Goal: Information Seeking & Learning: Learn about a topic

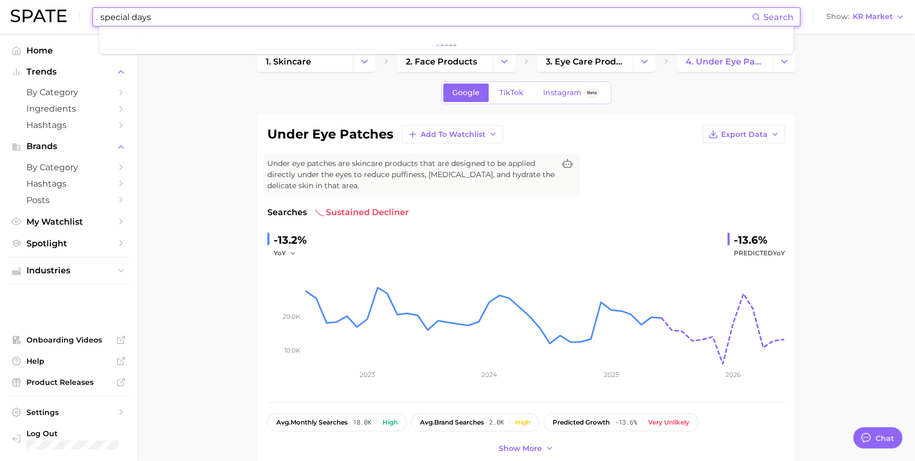
scroll to position [1566, 0]
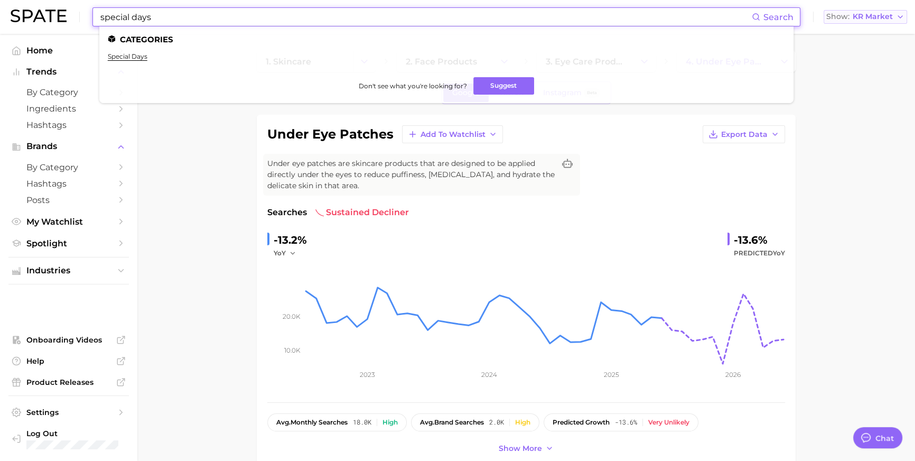
click at [893, 14] on button "Show KR Market" at bounding box center [865, 17] width 83 height 14
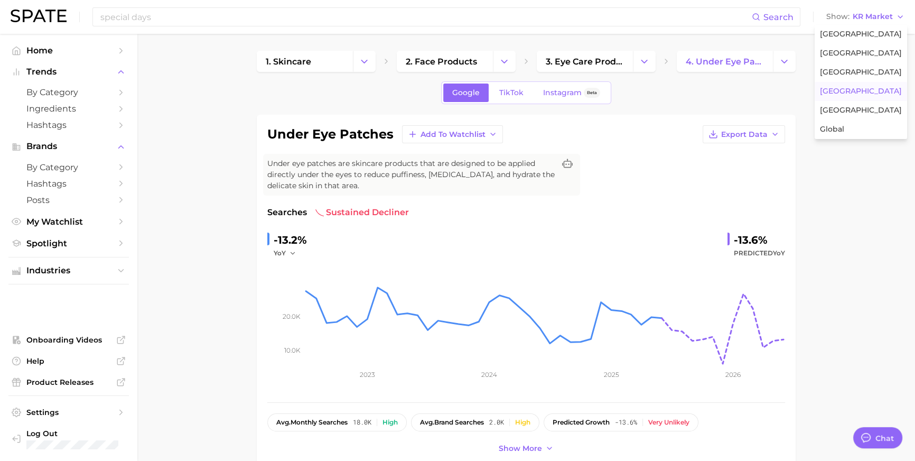
click at [881, 40] on button "[GEOGRAPHIC_DATA]" at bounding box center [861, 34] width 92 height 19
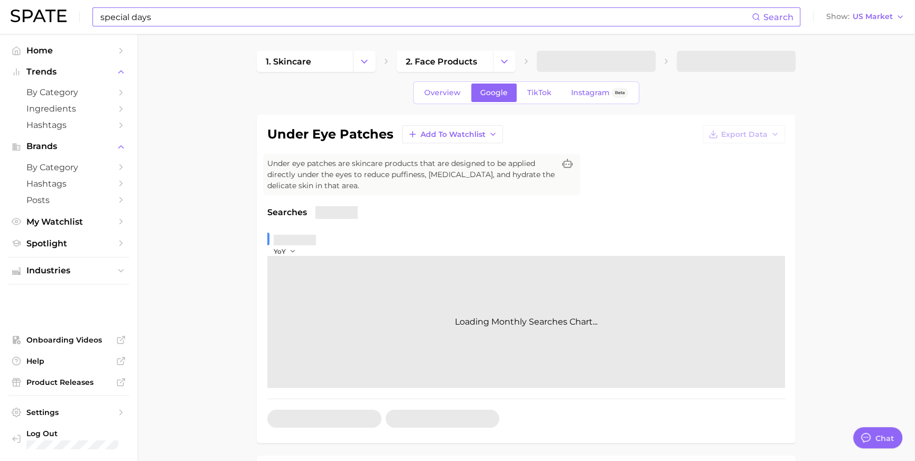
click at [161, 10] on input "special days" at bounding box center [425, 17] width 652 height 18
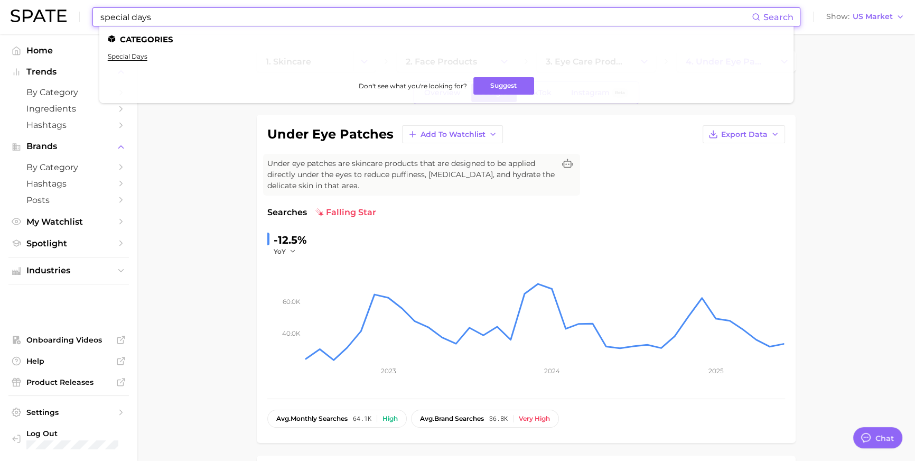
click at [150, 63] on ul "special days" at bounding box center [446, 60] width 677 height 16
click at [150, 60] on ul "special days" at bounding box center [446, 60] width 677 height 16
click at [147, 57] on link "special days" at bounding box center [128, 56] width 40 height 8
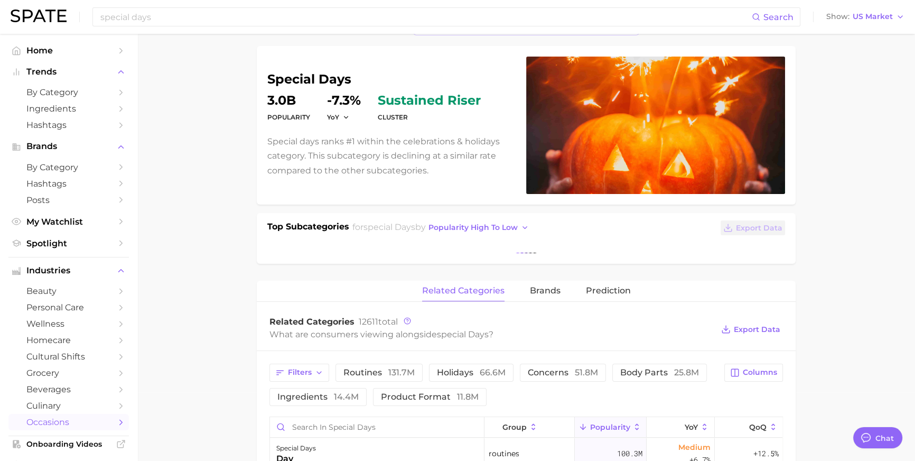
scroll to position [16, 0]
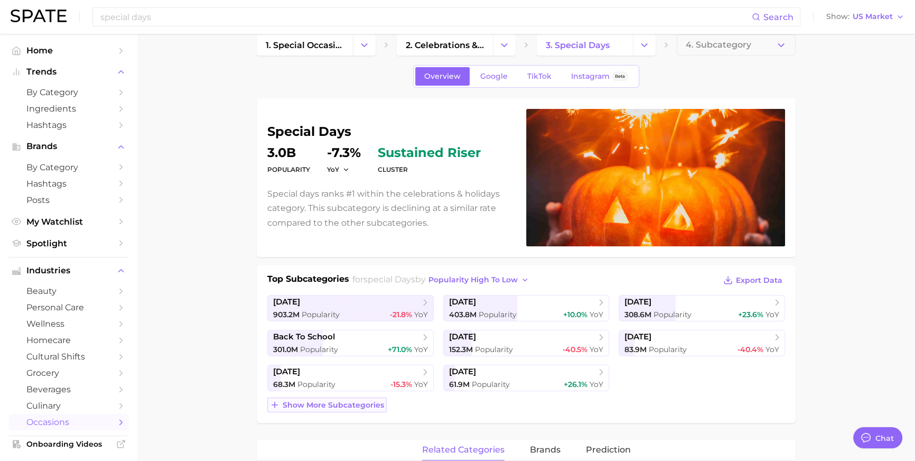
click at [347, 409] on span "Show more subcategories" at bounding box center [333, 404] width 101 height 9
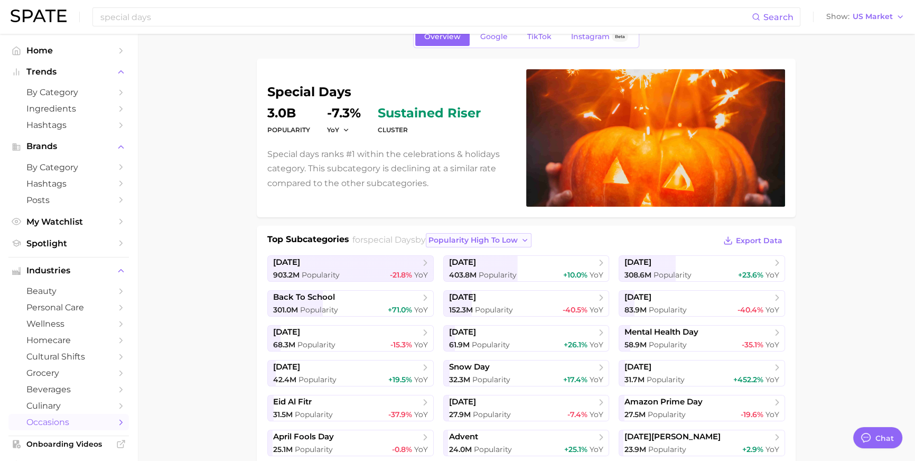
scroll to position [102, 0]
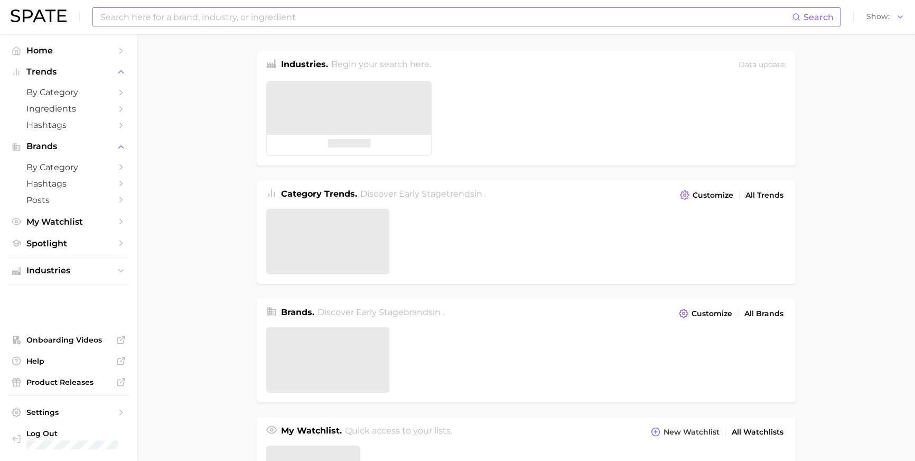
click at [279, 18] on input at bounding box center [445, 17] width 693 height 18
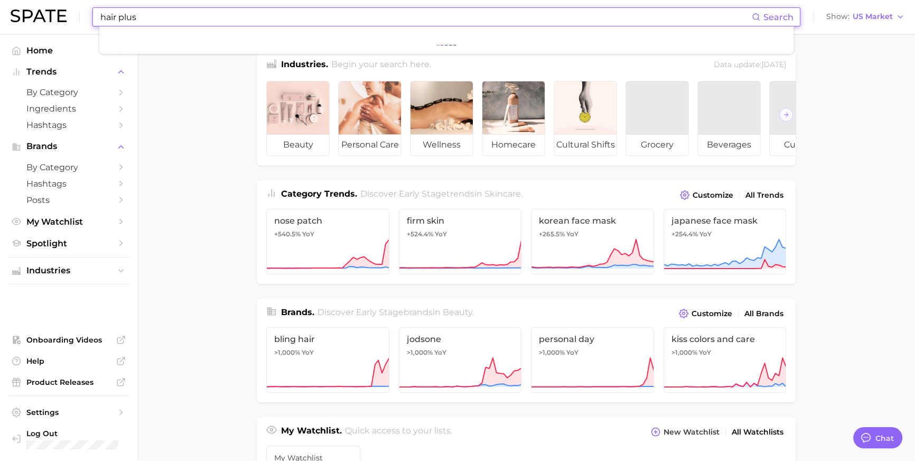
scroll to position [1581, 0]
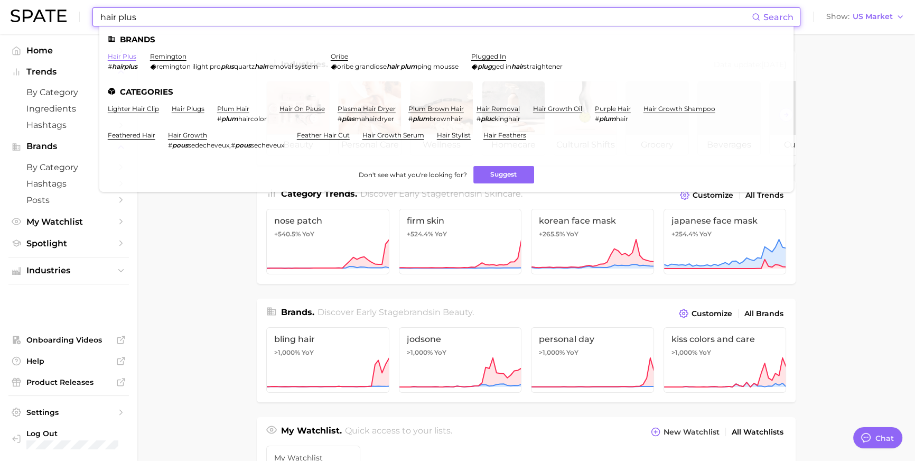
type input "hair plus"
click at [136, 59] on link "hair plus" at bounding box center [122, 56] width 29 height 8
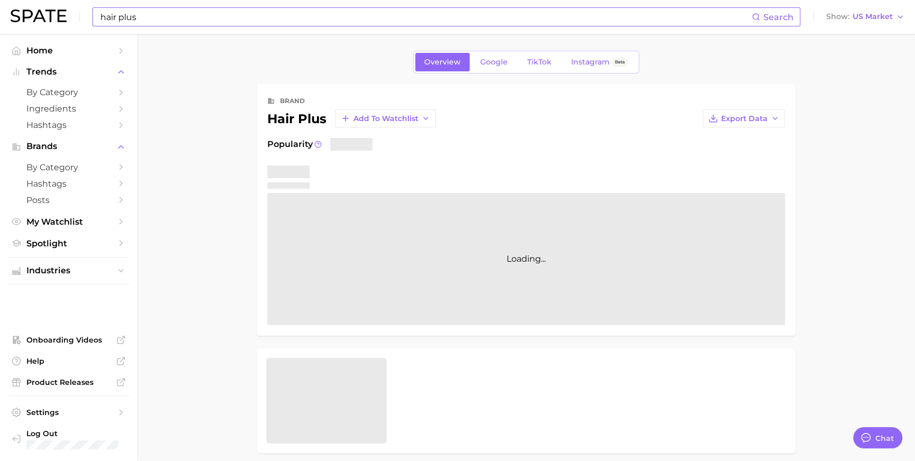
type textarea "x"
click at [480, 71] on link "Google" at bounding box center [493, 62] width 45 height 18
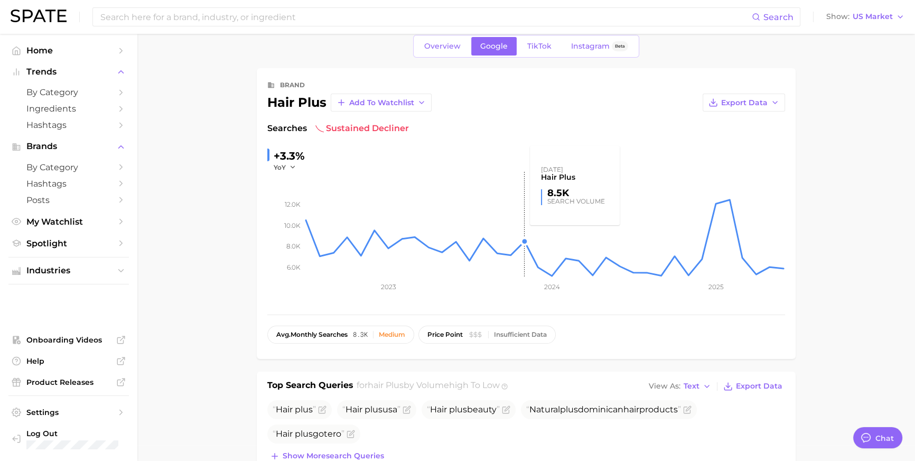
scroll to position [105, 0]
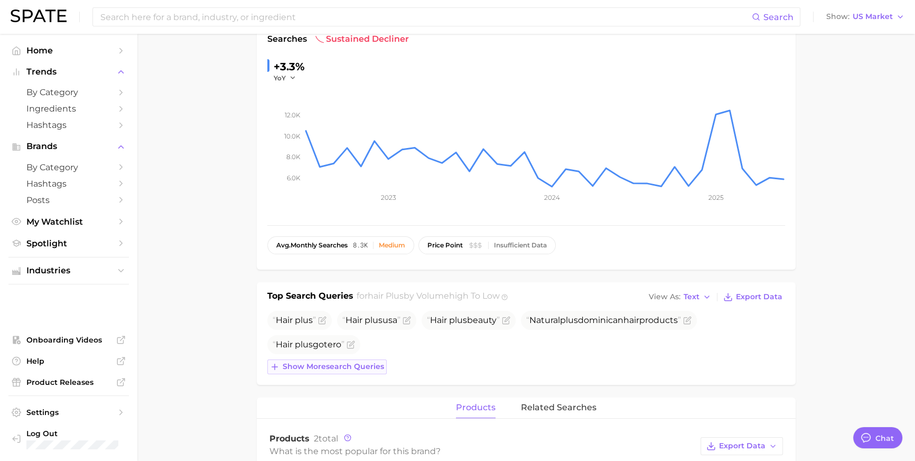
click at [352, 371] on span "Show more search queries" at bounding box center [333, 366] width 101 height 9
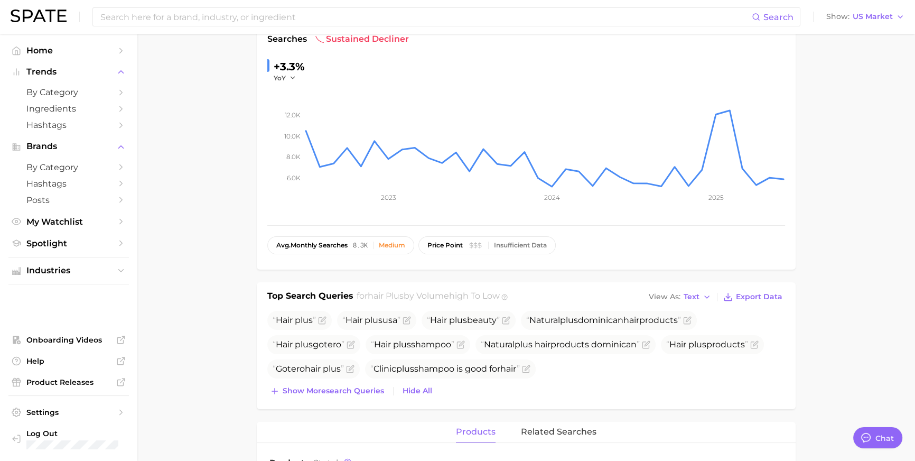
click at [366, 395] on span "Show more search queries" at bounding box center [333, 390] width 101 height 9
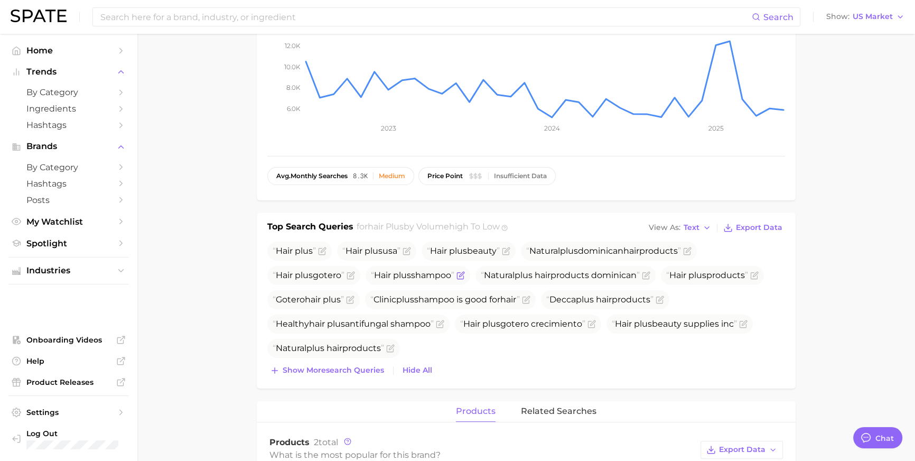
scroll to position [175, 0]
click at [369, 255] on span "plus" at bounding box center [374, 250] width 18 height 10
copy span "Hair plus [GEOGRAPHIC_DATA]"
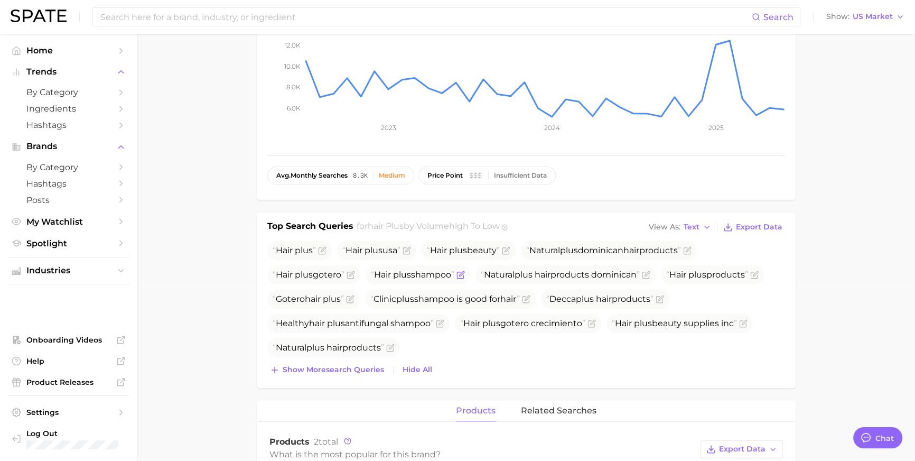
click at [388, 279] on span "Hair" at bounding box center [382, 274] width 17 height 10
click at [389, 279] on span "Hair" at bounding box center [382, 274] width 17 height 10
copy span "Hair plus shampoo"
click at [872, 16] on span "US Market" at bounding box center [873, 17] width 40 height 6
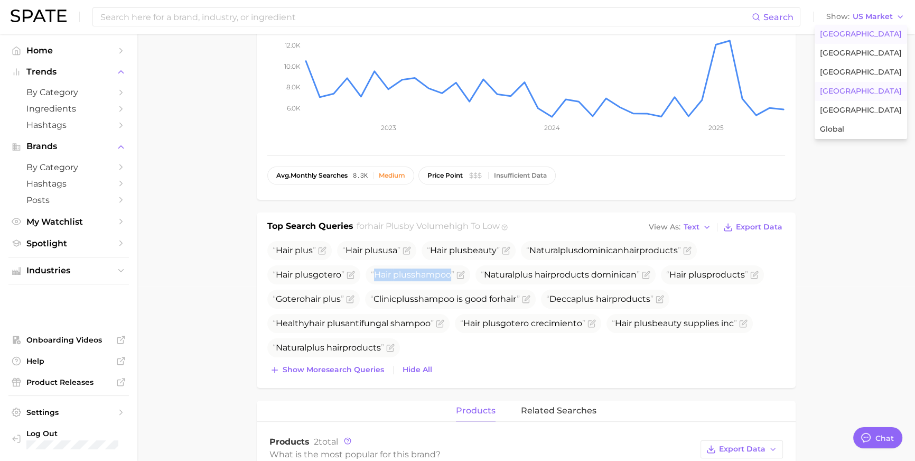
click at [857, 96] on span "[GEOGRAPHIC_DATA]" at bounding box center [861, 91] width 82 height 9
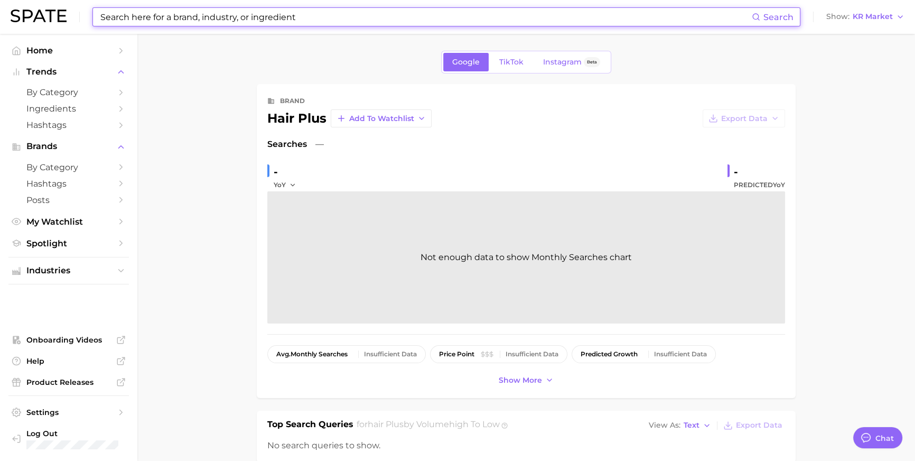
click at [315, 16] on input at bounding box center [425, 17] width 652 height 18
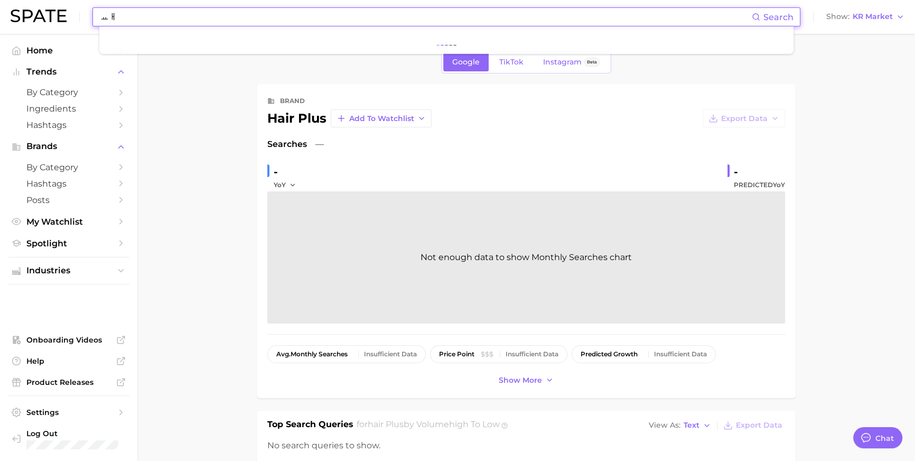
type input "ㅛ"
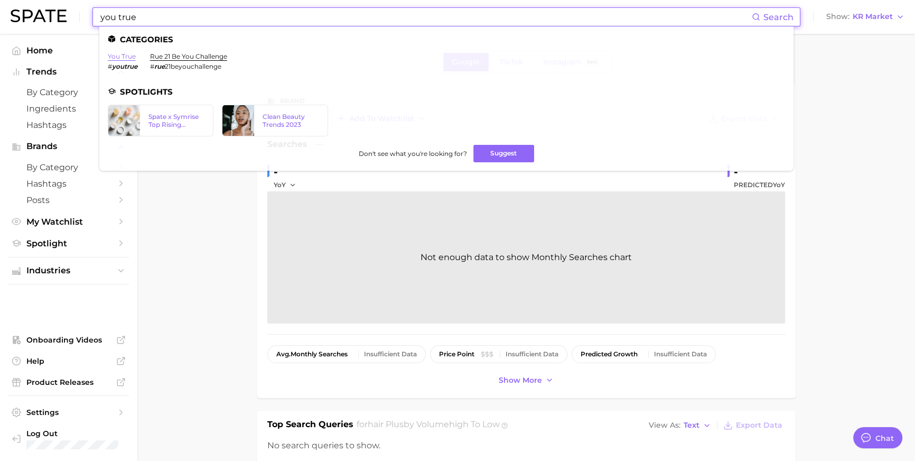
type input "you true"
click at [136, 56] on link "you true" at bounding box center [122, 56] width 28 height 8
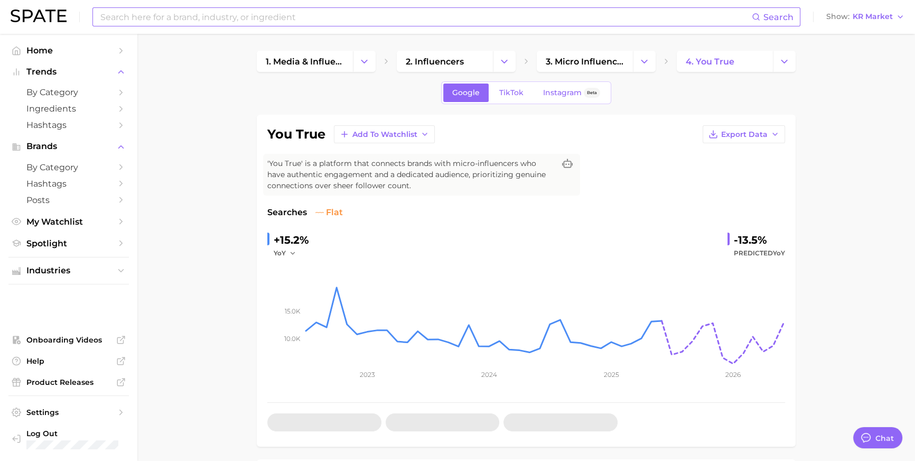
click at [262, 21] on input at bounding box center [425, 17] width 652 height 18
type input "ㅗ"
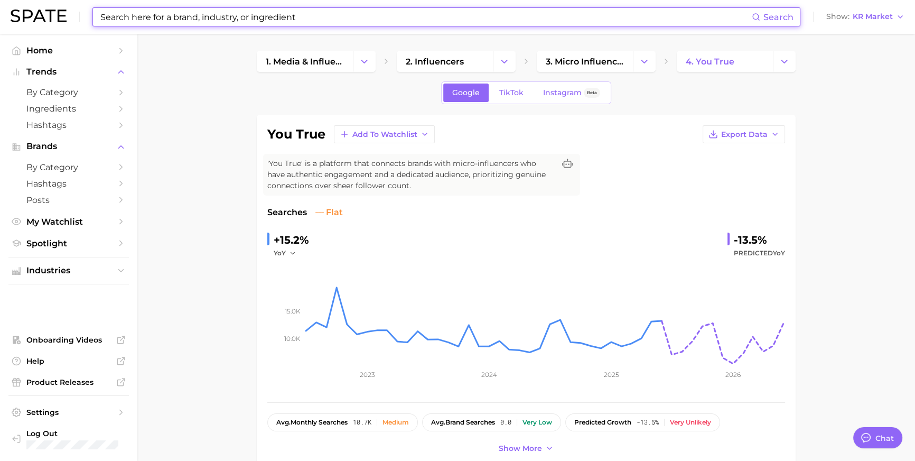
type input "ㅗ"
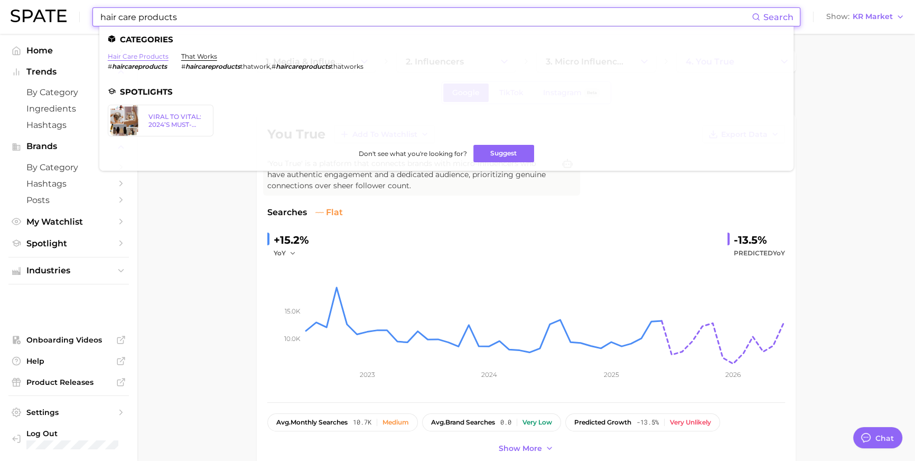
type input "hair care products"
click at [144, 53] on link "hair care products" at bounding box center [138, 56] width 61 height 8
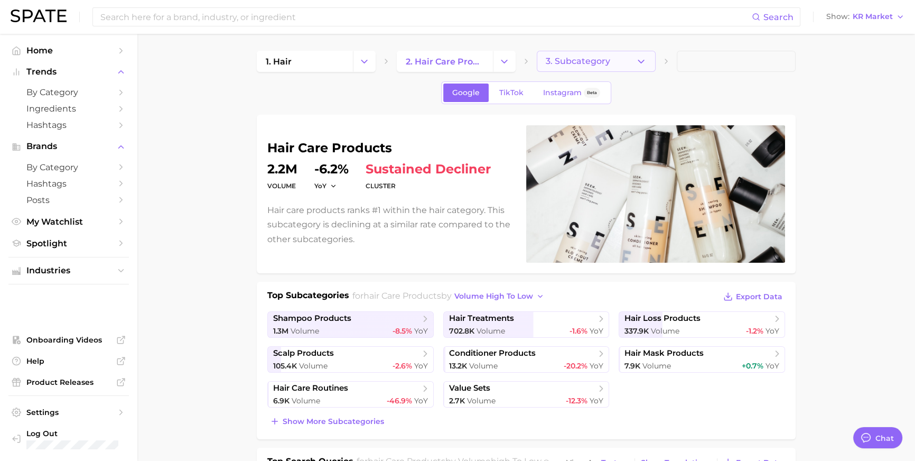
click at [636, 63] on icon "button" at bounding box center [641, 61] width 11 height 11
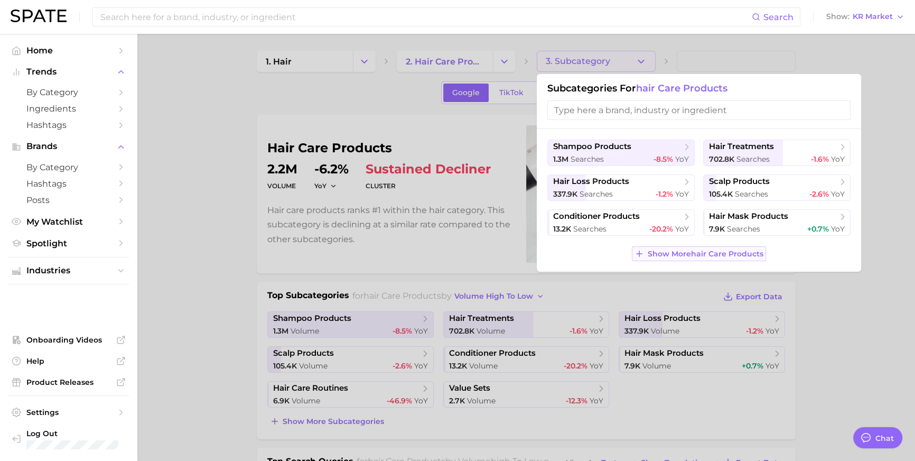
click at [649, 258] on span "Show More hair care products" at bounding box center [706, 253] width 116 height 9
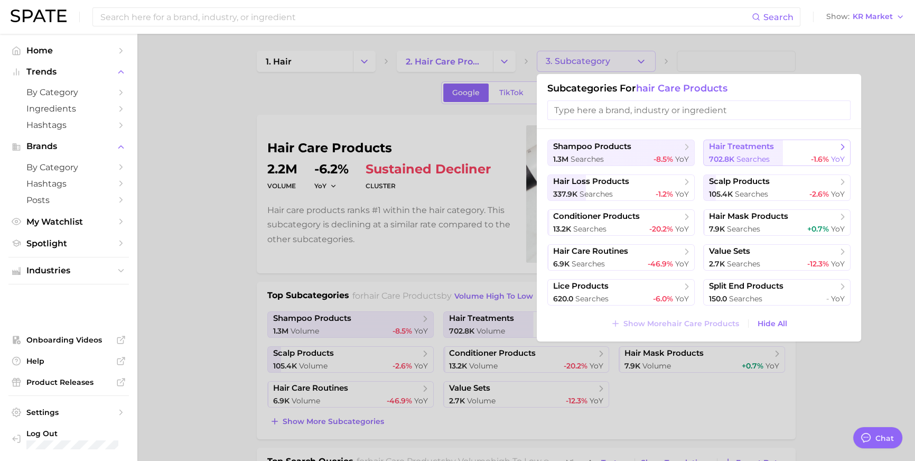
click at [734, 158] on span "702.8k" at bounding box center [721, 159] width 25 height 10
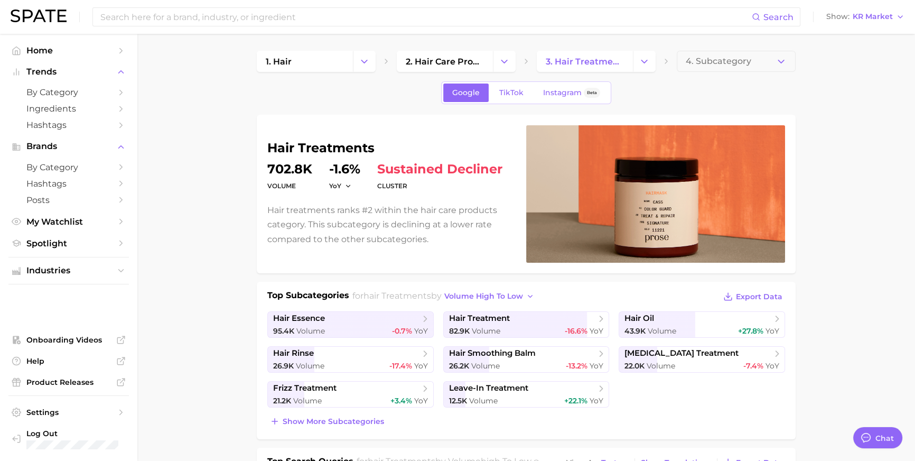
click at [720, 64] on span "4. Subcategory" at bounding box center [719, 62] width 66 height 10
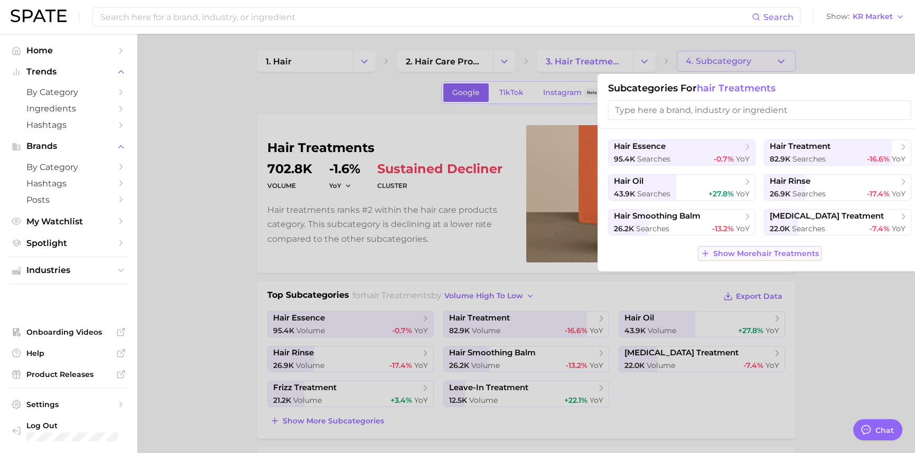
click at [715, 258] on span "Show More hair treatments" at bounding box center [766, 253] width 106 height 9
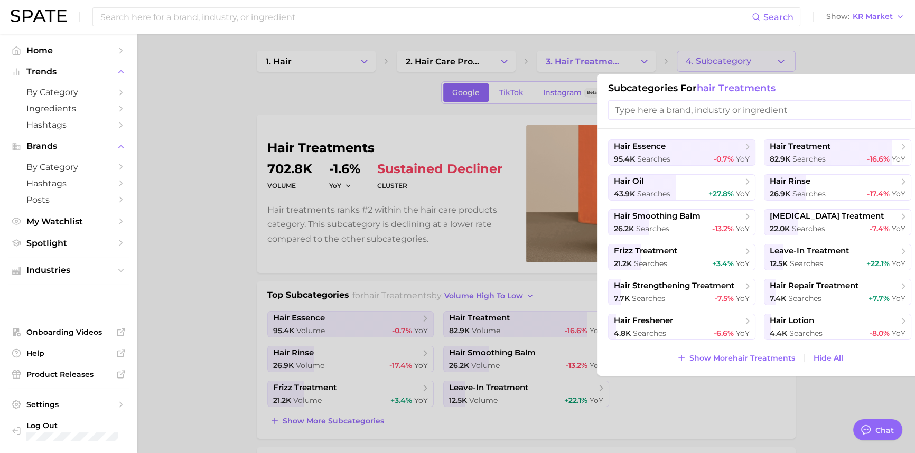
click at [215, 229] on div at bounding box center [457, 226] width 915 height 453
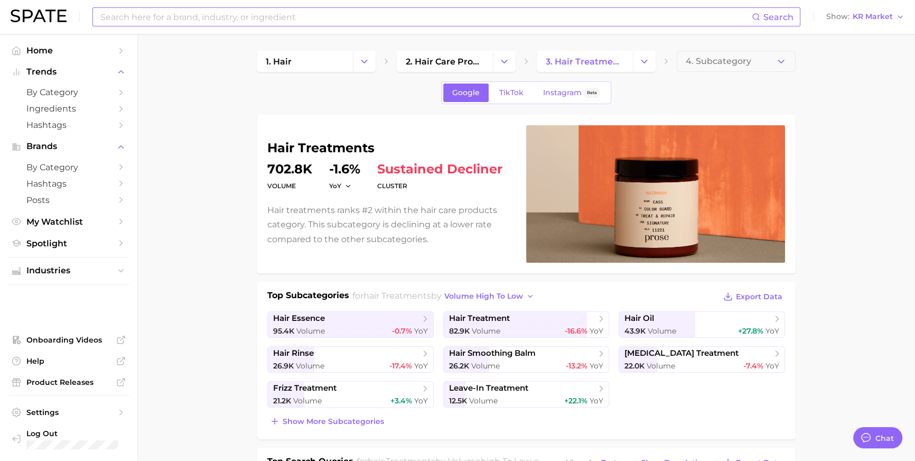
click at [197, 18] on input at bounding box center [425, 17] width 652 height 18
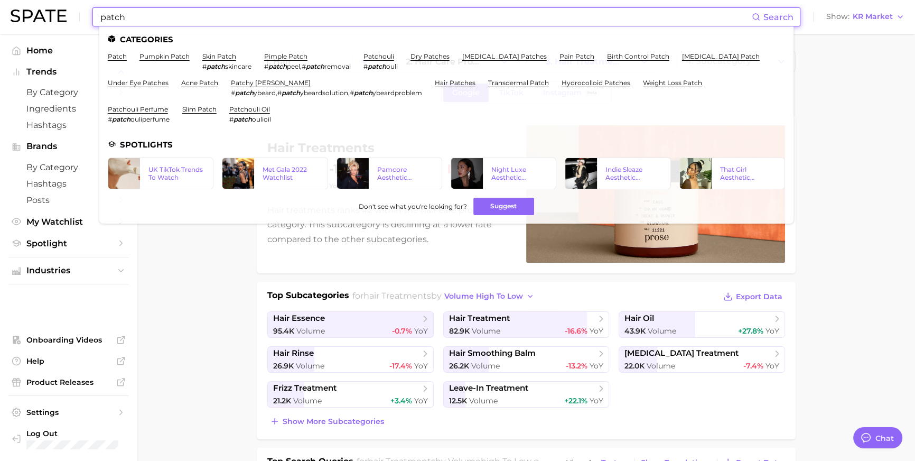
click at [405, 20] on input "patch" at bounding box center [425, 17] width 652 height 18
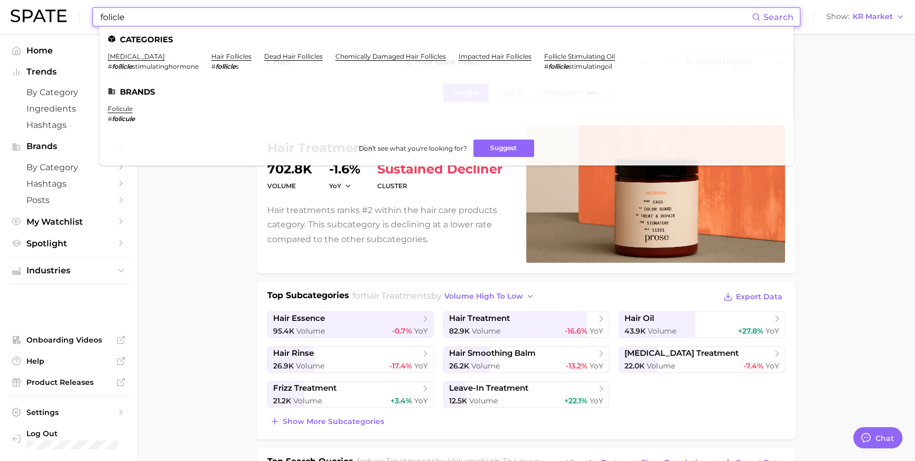
click at [314, 25] on input "folicle" at bounding box center [425, 17] width 652 height 18
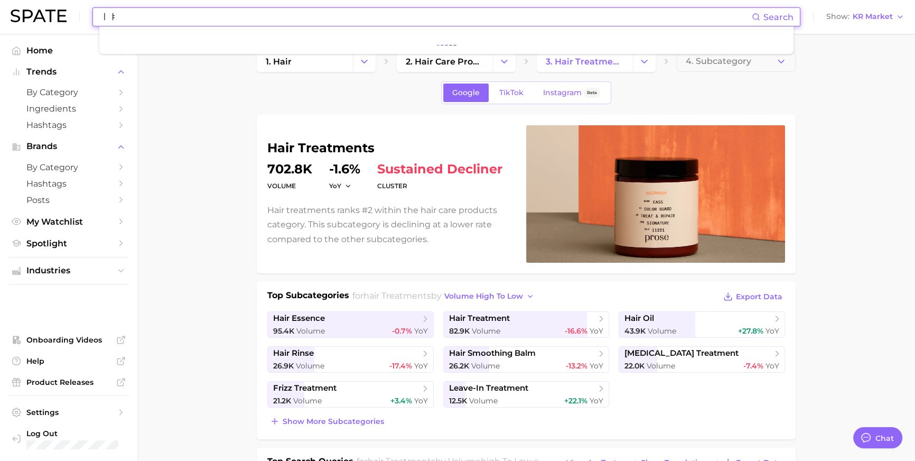
type input "ㅣ"
type input "liscenced"
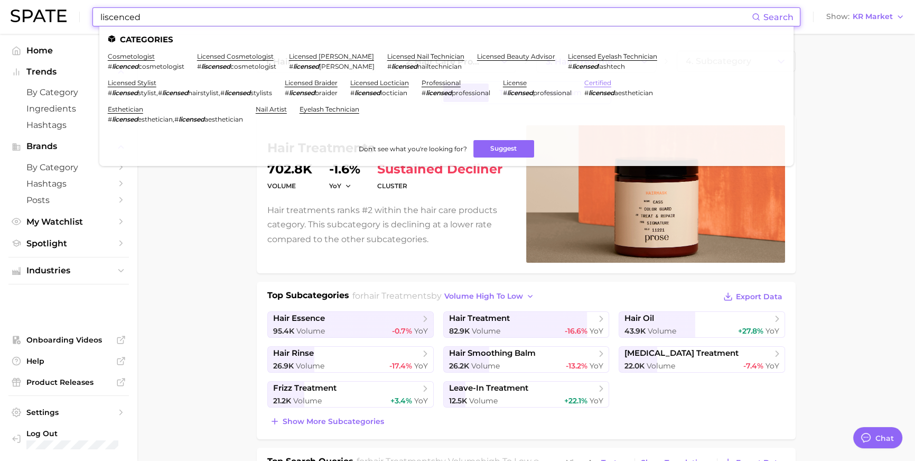
click at [611, 85] on link "certified" at bounding box center [597, 83] width 27 height 8
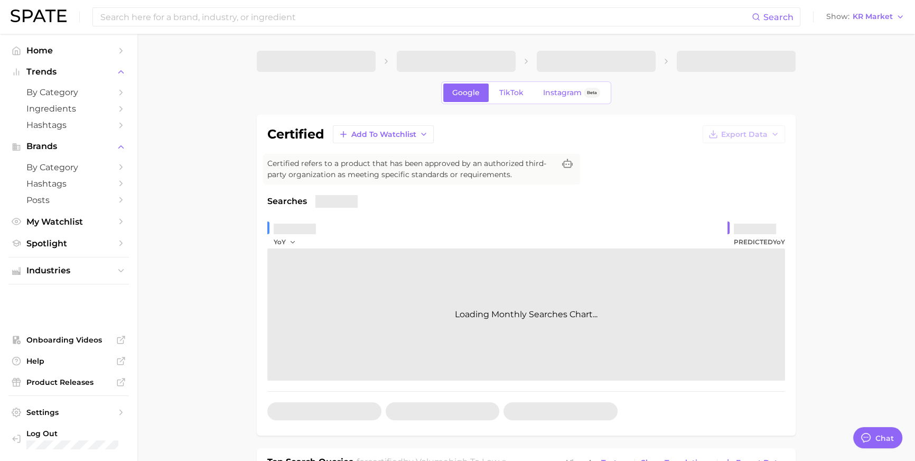
click at [888, 24] on div "Search Show KR Market" at bounding box center [458, 17] width 894 height 34
click at [885, 17] on span "KR Market" at bounding box center [873, 17] width 40 height 6
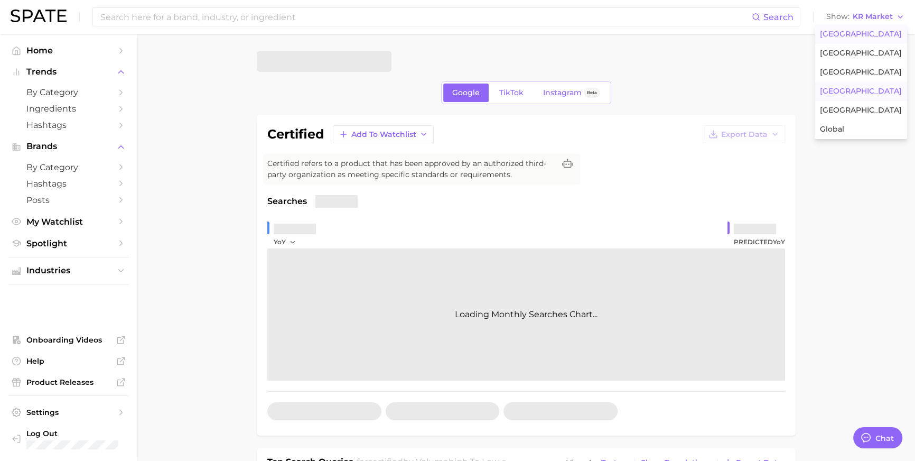
click at [886, 39] on button "[GEOGRAPHIC_DATA]" at bounding box center [861, 34] width 92 height 19
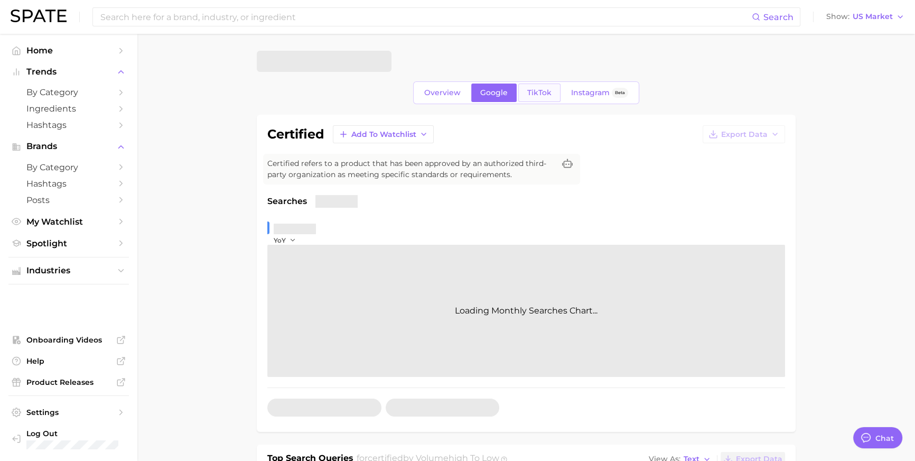
click at [526, 96] on link "TikTok" at bounding box center [539, 92] width 42 height 18
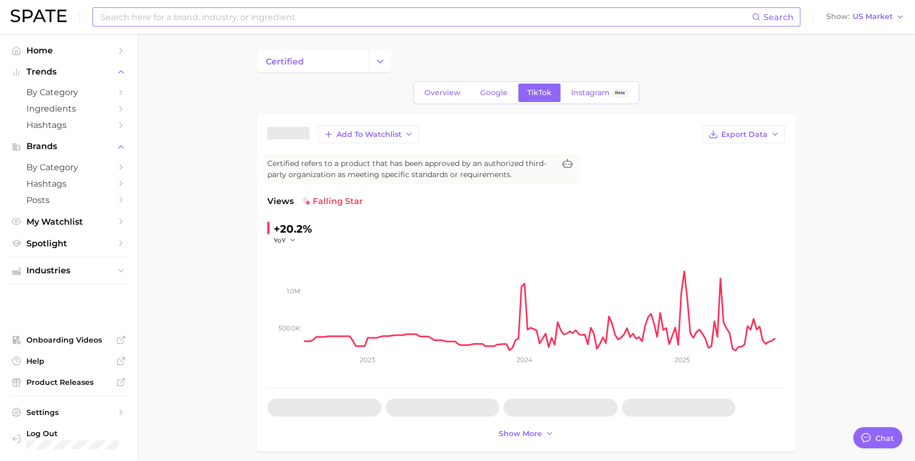
click at [346, 17] on input at bounding box center [425, 17] width 652 height 18
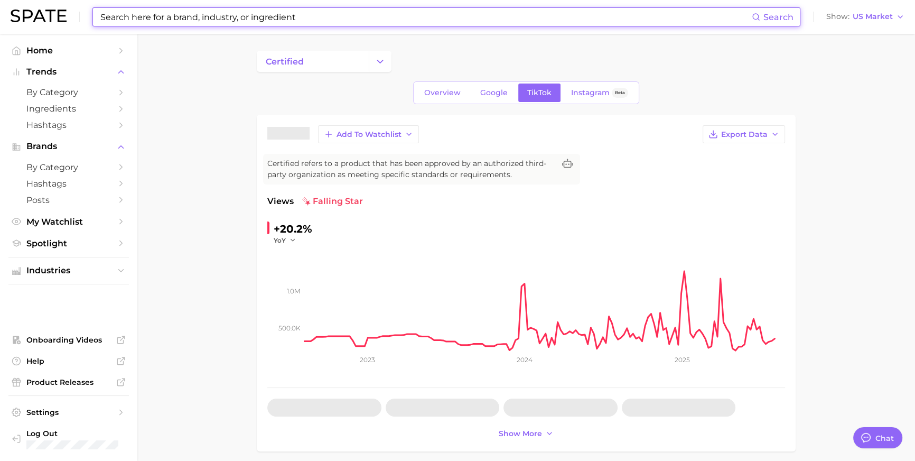
click at [346, 17] on input at bounding box center [425, 17] width 652 height 18
paste input "#angelhair"
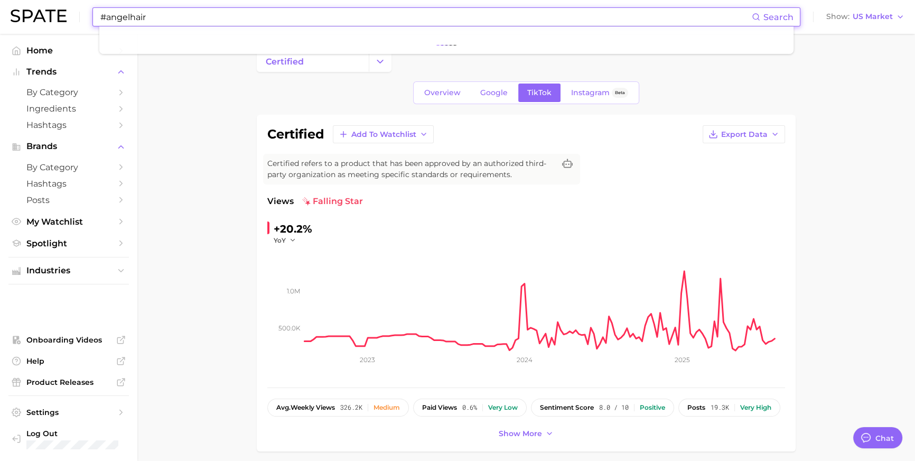
type input "#angelhair"
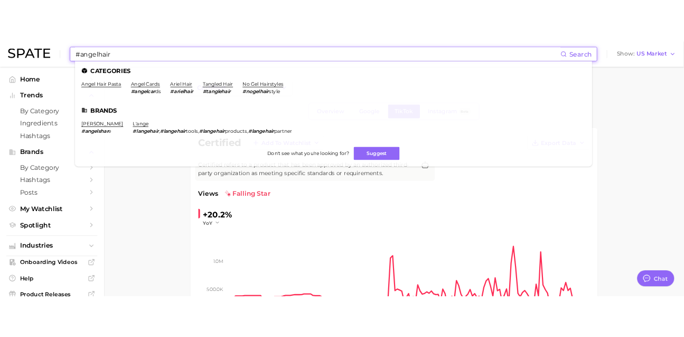
scroll to position [1581, 0]
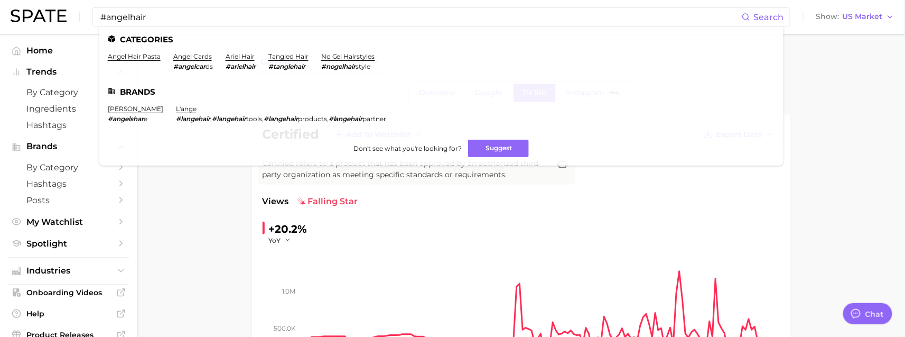
type textarea "x"
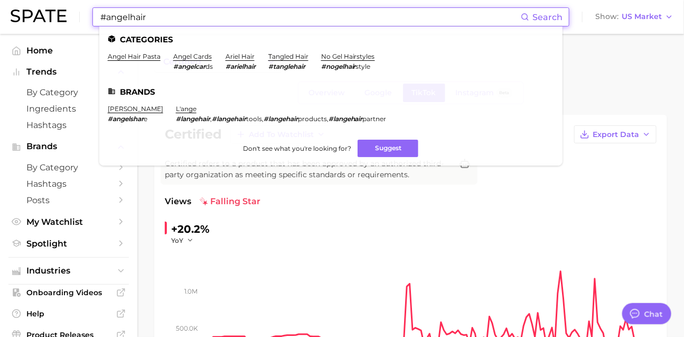
click at [427, 12] on input "#angelhair" at bounding box center [310, 17] width 422 height 18
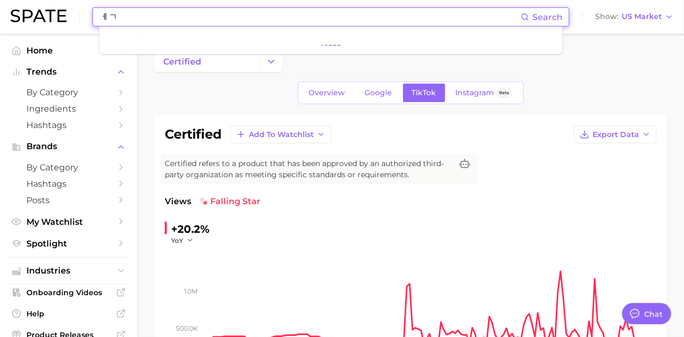
type input "ㅔ"
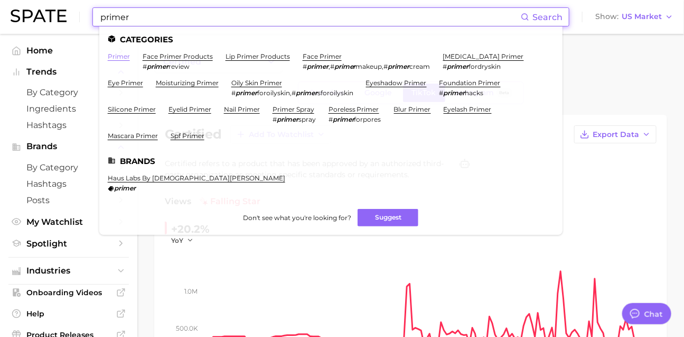
click at [128, 53] on link "primer" at bounding box center [119, 56] width 22 height 8
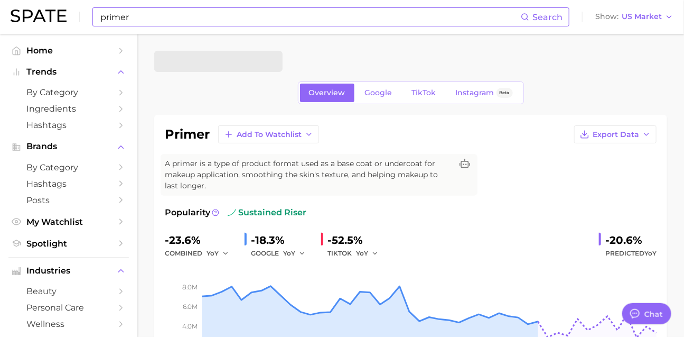
click at [218, 17] on input "primer" at bounding box center [310, 17] width 422 height 18
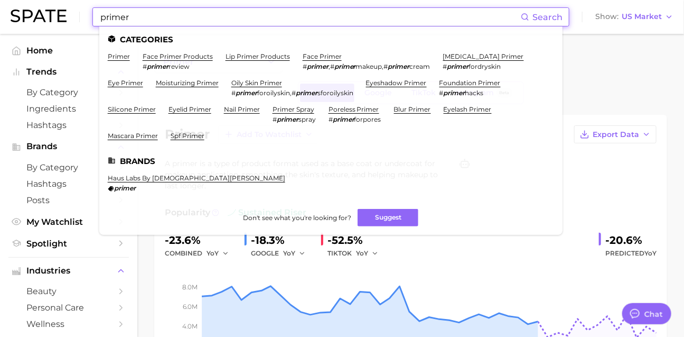
click at [343, 61] on li "face primer # primer , # primer makeup , # primer cream" at bounding box center [367, 61] width 128 height 18
click at [342, 55] on link "face primer" at bounding box center [322, 56] width 39 height 8
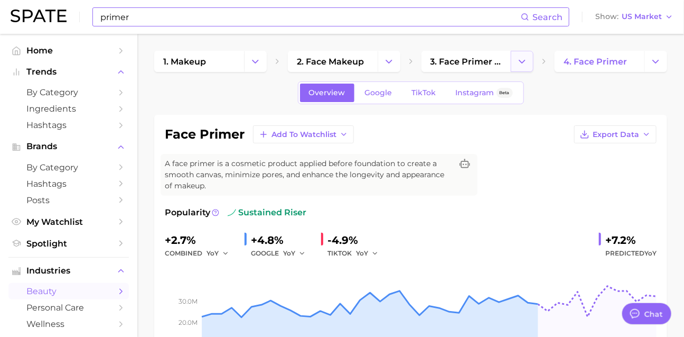
click at [523, 63] on icon "Change Category" at bounding box center [522, 61] width 11 height 11
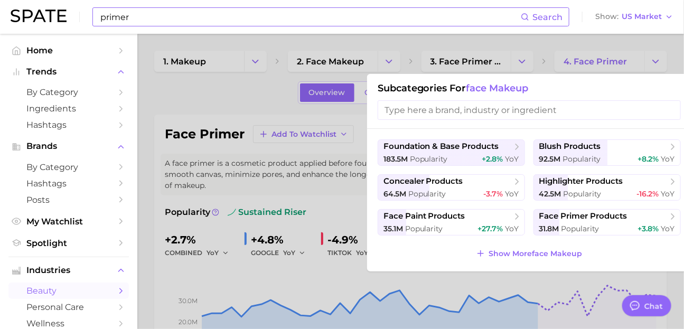
click at [614, 55] on div at bounding box center [342, 164] width 684 height 329
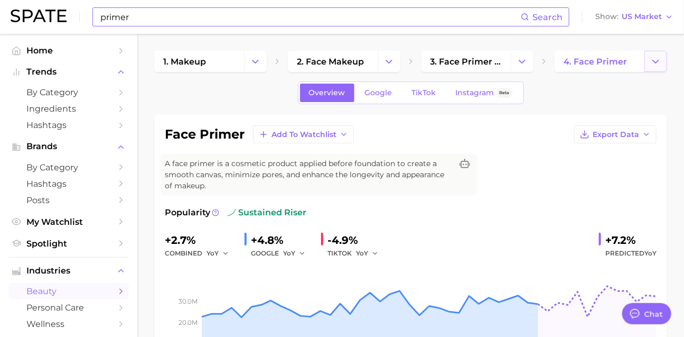
click at [649, 58] on button "Change Category" at bounding box center [656, 61] width 23 height 21
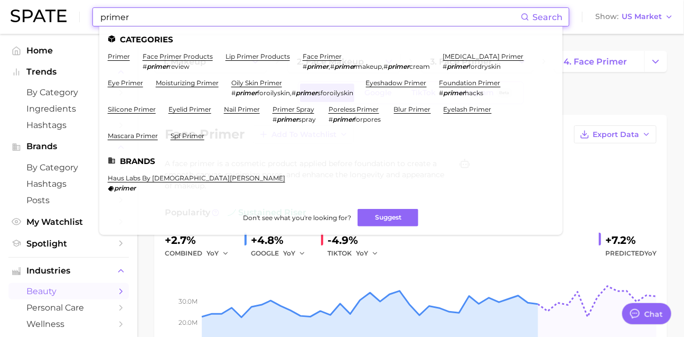
click at [321, 13] on input "primer" at bounding box center [310, 17] width 422 height 18
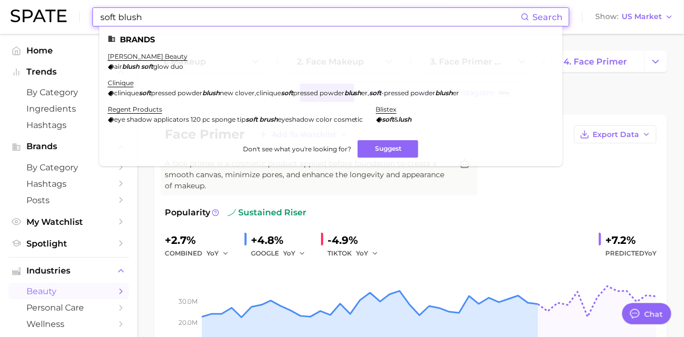
click at [220, 14] on input "soft blush" at bounding box center [310, 17] width 422 height 18
paste input "#tapperfade_haircuts"
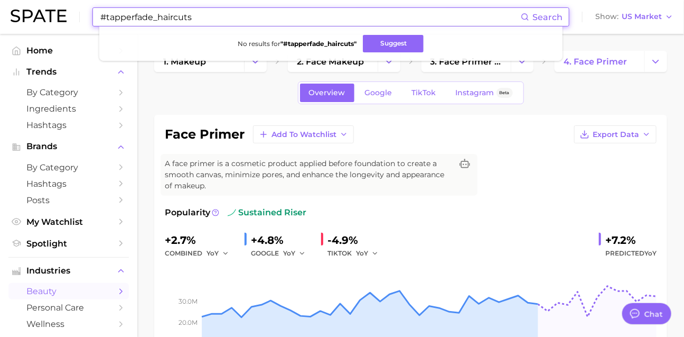
click at [228, 22] on input "#tapperfade_haircuts" at bounding box center [310, 17] width 422 height 18
click at [227, 22] on input "#tapperfade_haircuts" at bounding box center [310, 17] width 422 height 18
paste input "subaki"
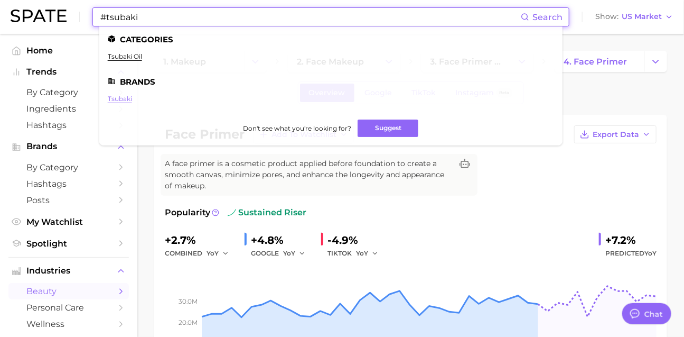
type input "#tsubaki"
click at [128, 102] on link "tsubaki" at bounding box center [120, 99] width 24 height 8
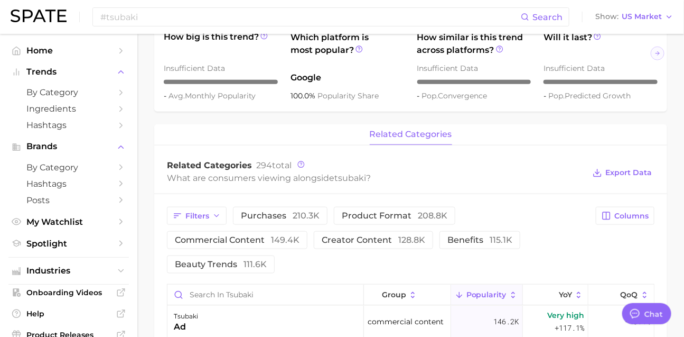
scroll to position [534, 0]
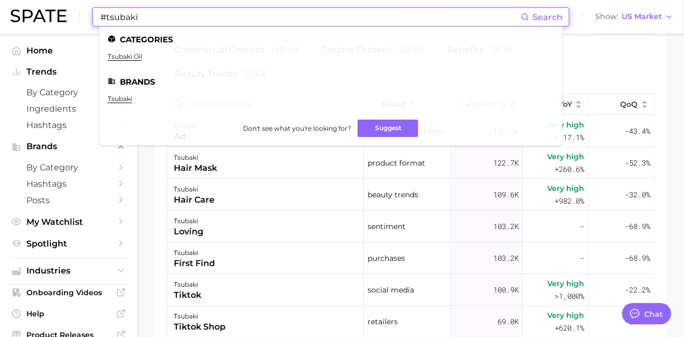
click at [257, 19] on input "#tsubaki" at bounding box center [310, 17] width 422 height 18
paste input "global"
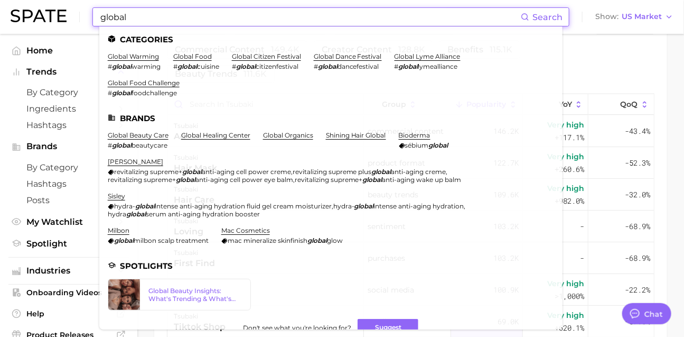
type input "global"
